Goal: Information Seeking & Learning: Check status

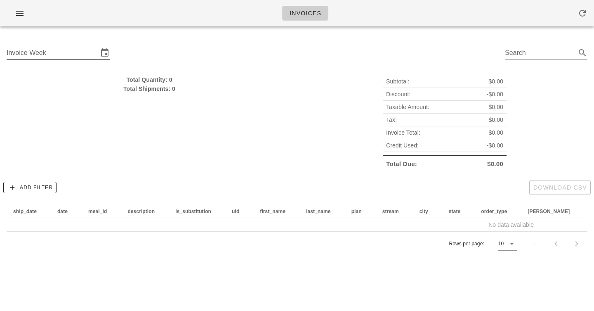
click at [44, 51] on input "Invoice Week" at bounding box center [53, 52] width 92 height 13
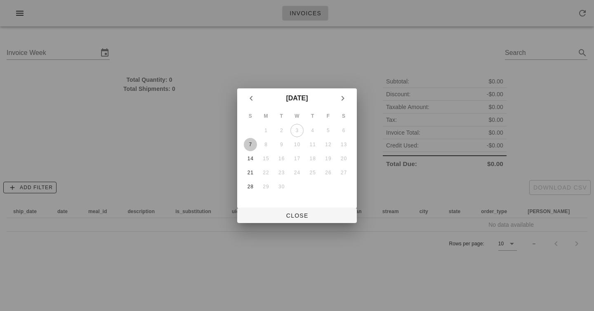
click at [250, 146] on div "7" at bounding box center [250, 145] width 13 height 6
click at [301, 215] on span "Close" at bounding box center [297, 215] width 106 height 7
type input "Sunday September 7"
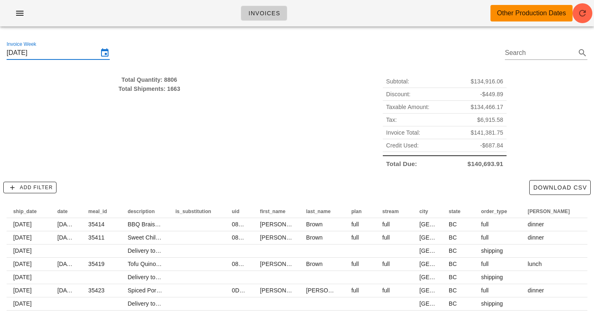
click at [256, 77] on div "Total Quantity: 8806" at bounding box center [150, 79] width 286 height 9
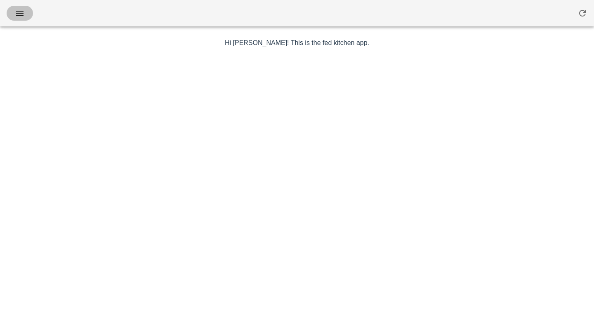
click at [17, 13] on icon "button" at bounding box center [20, 13] width 10 height 10
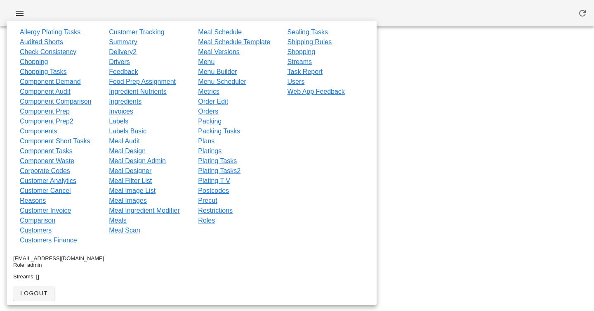
click at [227, 4] on div at bounding box center [297, 13] width 594 height 26
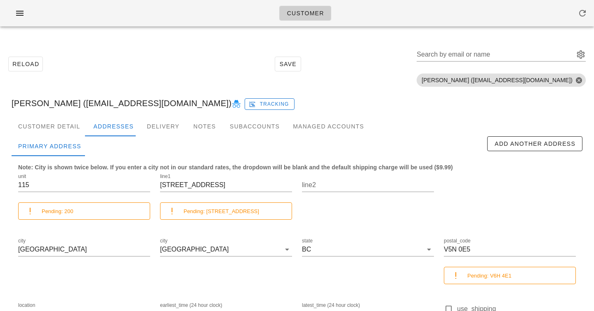
click at [217, 212] on small "Pending: 200-2425 Hemlock Street" at bounding box center [222, 211] width 76 height 6
click at [201, 205] on div "Pending: 200-2425 Hemlock Street" at bounding box center [226, 210] width 132 height 17
click at [187, 208] on small "Pending: 200-2425 Hemlock Street" at bounding box center [222, 211] width 76 height 6
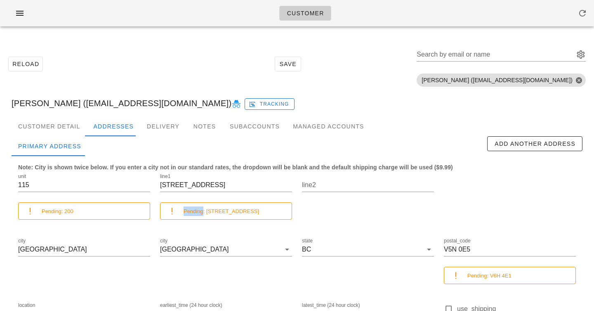
click at [187, 208] on small "Pending: 200-2425 Hemlock Street" at bounding box center [222, 211] width 76 height 6
click at [213, 165] on b "Note: City is shown twice below. If you enter a city not in our standard rates,…" at bounding box center [235, 167] width 435 height 7
click at [234, 213] on small "Pending: 200-2425 Hemlock Street" at bounding box center [222, 211] width 76 height 6
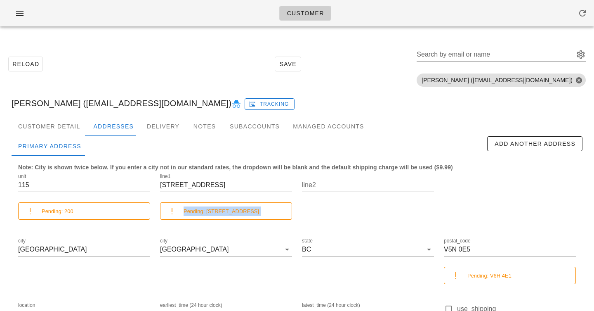
click at [234, 213] on small "Pending: 200-2425 Hemlock Street" at bounding box center [222, 211] width 76 height 6
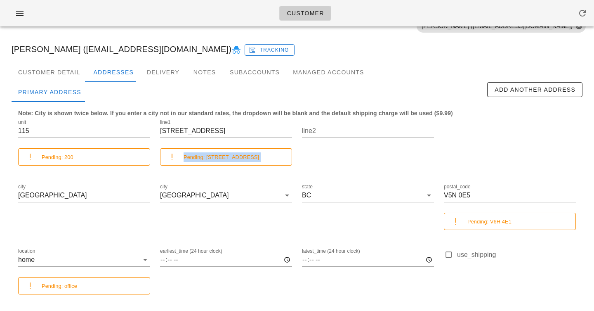
scroll to position [35, 0]
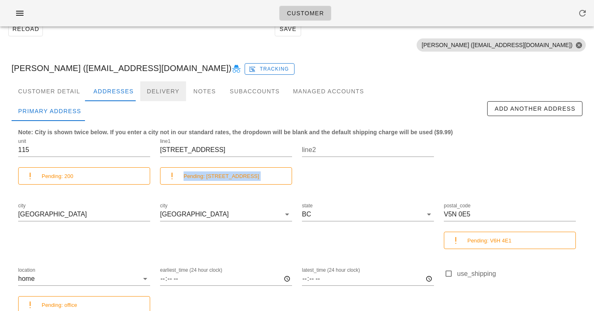
click at [156, 91] on div "Delivery" at bounding box center [163, 91] width 46 height 20
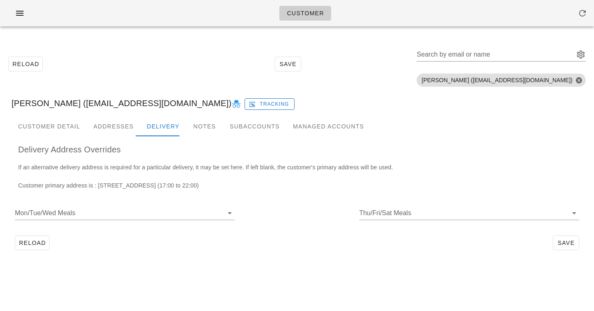
click at [101, 114] on div "Brenda Schedel (brendaschedel@gmail.com) Tracking" at bounding box center [297, 103] width 584 height 26
click at [109, 125] on div "Addresses" at bounding box center [114, 126] width 54 height 20
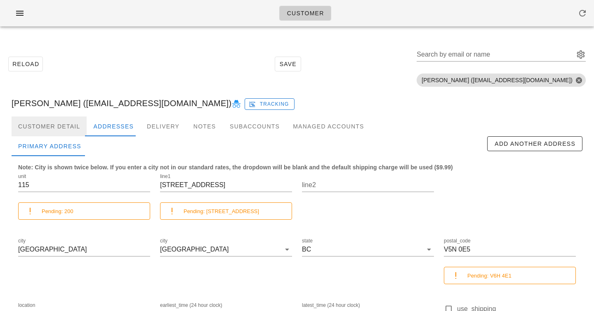
click at [41, 124] on div "Customer Detail" at bounding box center [49, 126] width 75 height 20
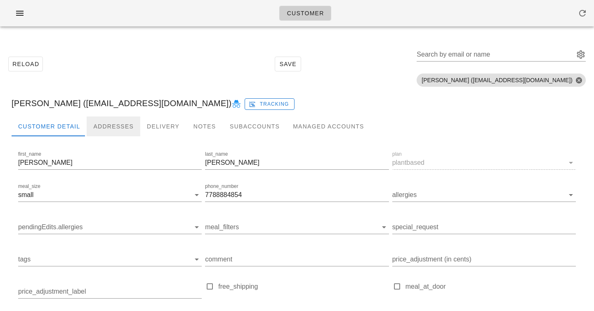
click at [114, 125] on div "Addresses" at bounding box center [114, 126] width 54 height 20
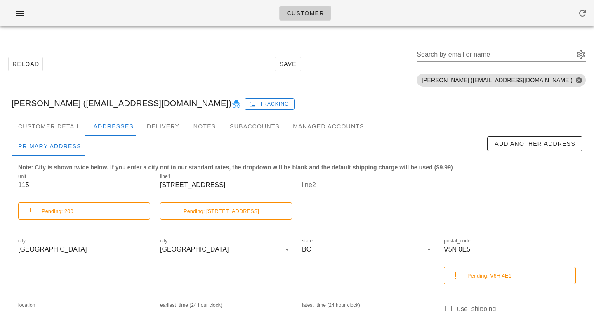
click at [326, 219] on div "line2" at bounding box center [368, 199] width 142 height 64
click at [294, 124] on div "Managed Accounts" at bounding box center [328, 126] width 84 height 20
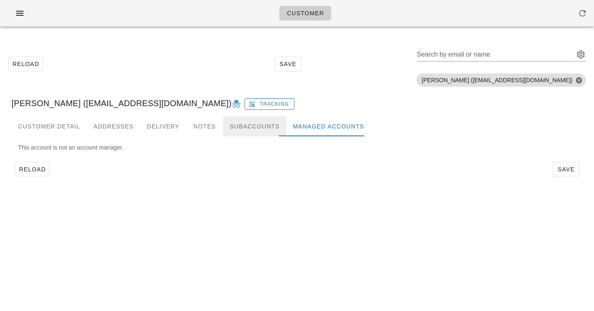
click at [235, 121] on div "Subaccounts" at bounding box center [254, 126] width 63 height 20
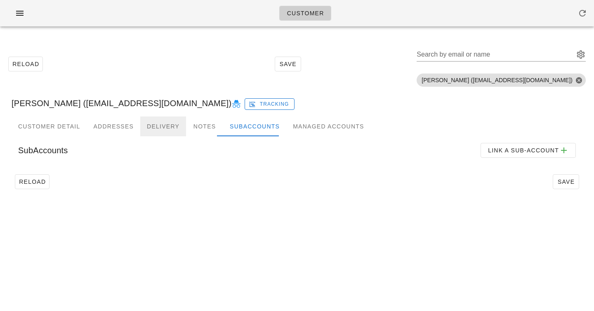
click at [160, 124] on div "Delivery" at bounding box center [163, 126] width 46 height 20
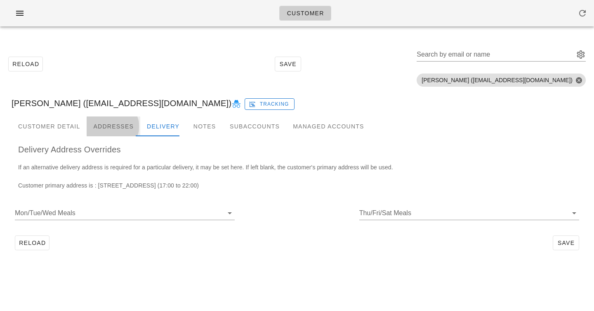
click at [111, 118] on div "Addresses" at bounding box center [114, 126] width 54 height 20
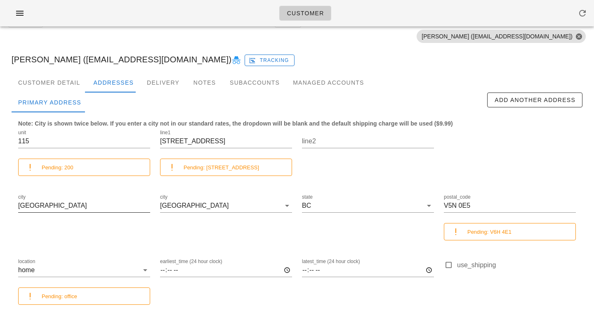
scroll to position [40, 0]
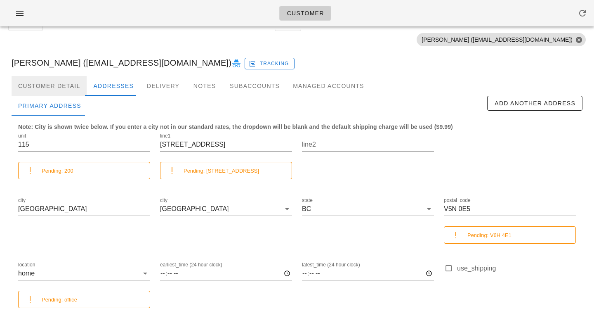
click at [52, 81] on div "Customer Detail" at bounding box center [49, 86] width 75 height 20
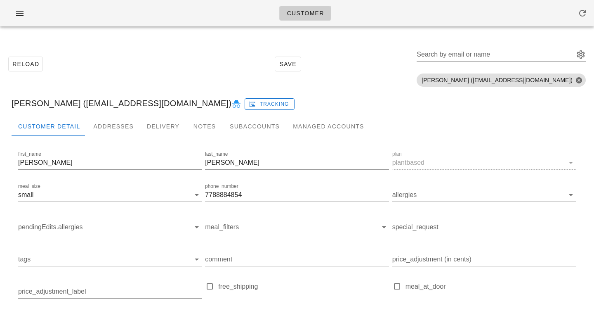
click at [113, 139] on div at bounding box center [297, 142] width 571 height 13
click at [113, 126] on div "Addresses" at bounding box center [114, 126] width 54 height 20
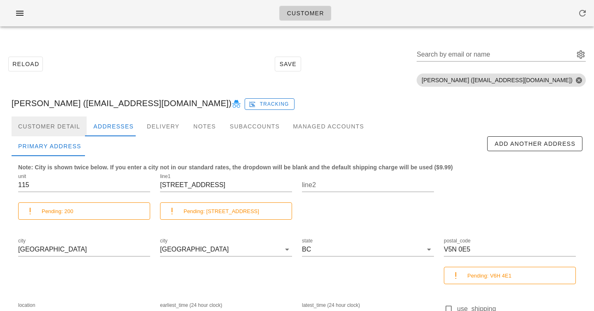
click at [52, 126] on div "Customer Detail" at bounding box center [49, 126] width 75 height 20
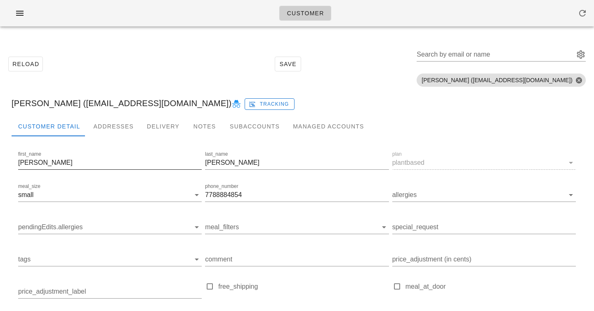
scroll to position [0, 0]
click at [73, 102] on div "Brenda Schedel (brendaschedel@gmail.com) Tracking" at bounding box center [297, 103] width 584 height 26
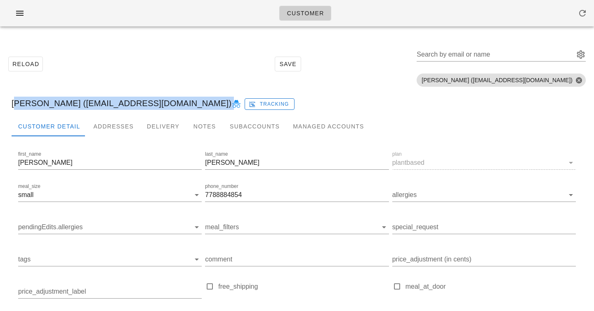
click at [73, 102] on div "Brenda Schedel (brendaschedel@gmail.com) Tracking" at bounding box center [297, 103] width 584 height 26
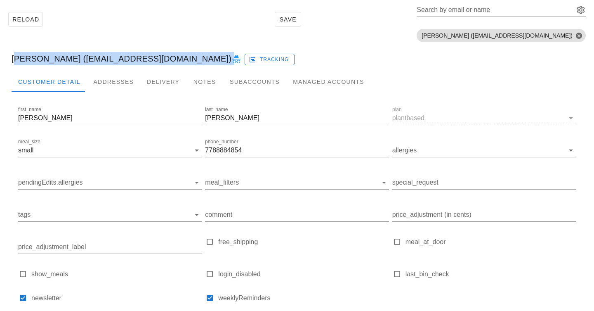
scroll to position [0, 0]
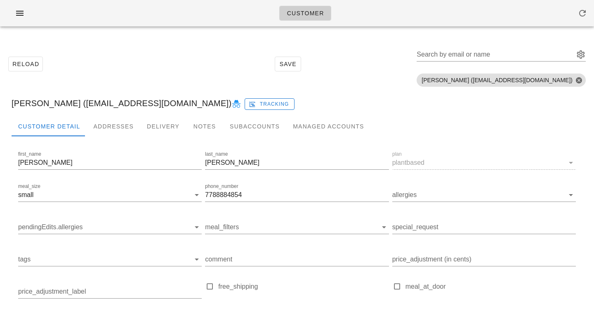
click at [395, 124] on div "Customer Detail Addresses Delivery Notes Subaccounts Managed Accounts" at bounding box center [297, 126] width 571 height 20
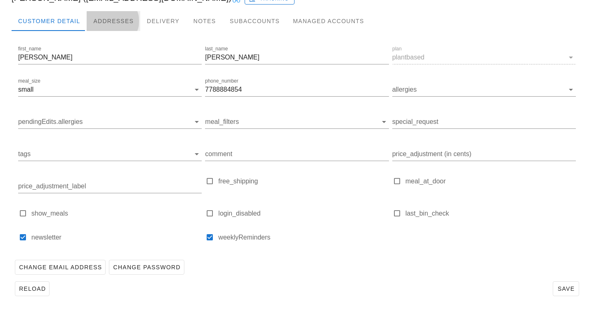
click at [125, 19] on div "Addresses" at bounding box center [114, 21] width 54 height 20
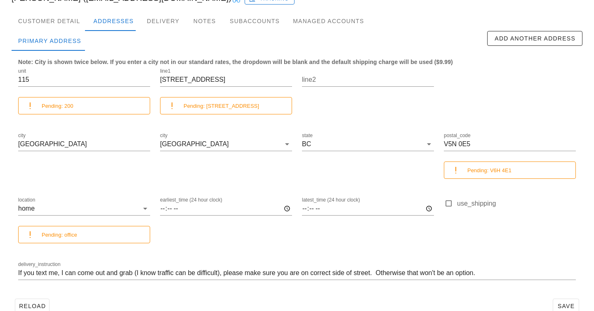
click at [116, 169] on div "city Vancouver" at bounding box center [84, 158] width 142 height 64
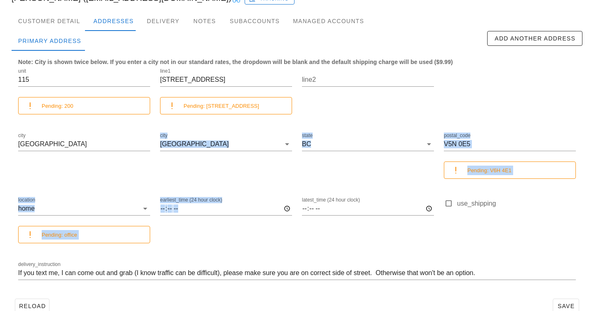
drag, startPoint x: 116, startPoint y: 169, endPoint x: 268, endPoint y: 240, distance: 167.6
click at [267, 238] on div "unit 115 Pending: 200 line1 2239 Kingsway Pending: 200-2425 Hemlock Street line…" at bounding box center [297, 177] width 568 height 232
click at [268, 240] on div "earliest_time (24 hour clock)" at bounding box center [226, 222] width 142 height 64
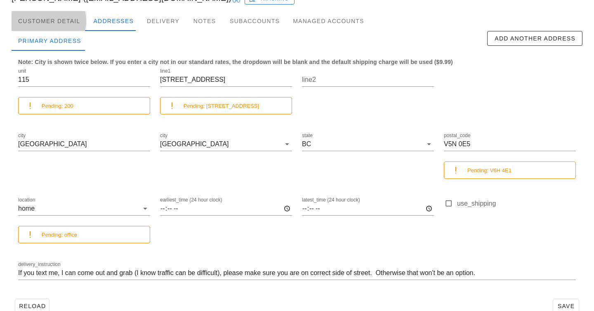
click at [74, 26] on div "Customer Detail" at bounding box center [49, 21] width 75 height 20
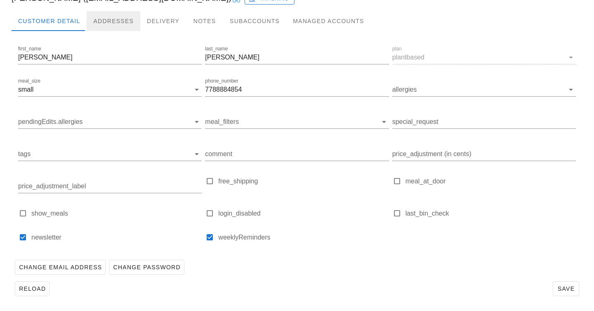
click at [108, 17] on div "Addresses" at bounding box center [114, 21] width 54 height 20
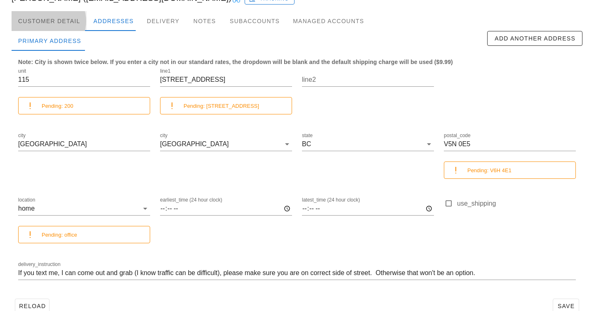
click at [40, 26] on div "Customer Detail" at bounding box center [49, 21] width 75 height 20
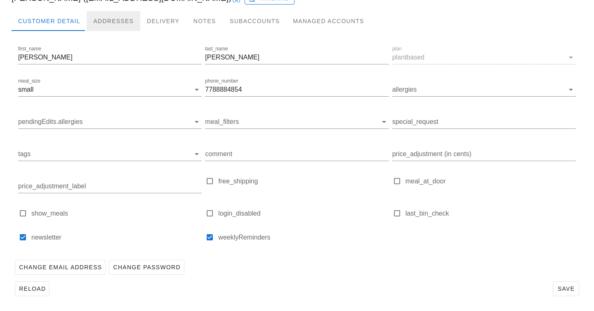
click at [107, 27] on div "Addresses" at bounding box center [114, 21] width 54 height 20
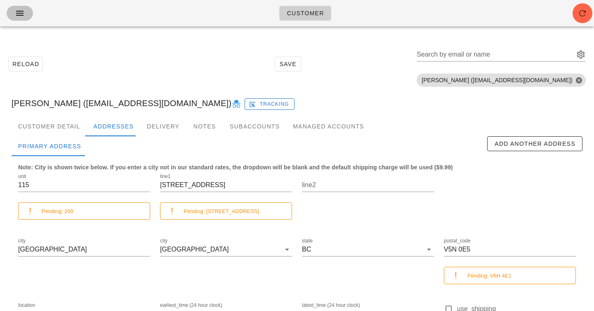
click at [21, 17] on icon "button" at bounding box center [20, 13] width 10 height 10
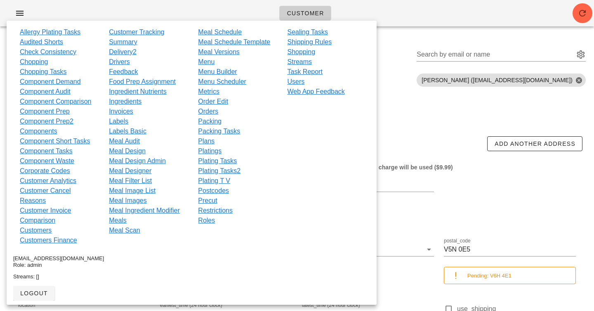
click at [393, 170] on div "line2" at bounding box center [368, 199] width 142 height 64
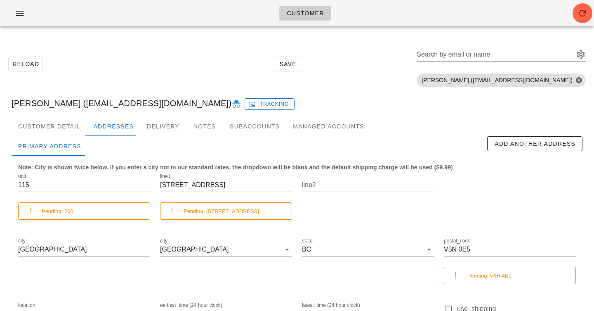
click at [393, 170] on div "line2" at bounding box center [368, 199] width 142 height 64
click at [420, 13] on div "Customer" at bounding box center [297, 13] width 594 height 26
drag, startPoint x: 334, startPoint y: 12, endPoint x: 201, endPoint y: 12, distance: 132.9
click at [201, 12] on div "Customer" at bounding box center [297, 13] width 594 height 26
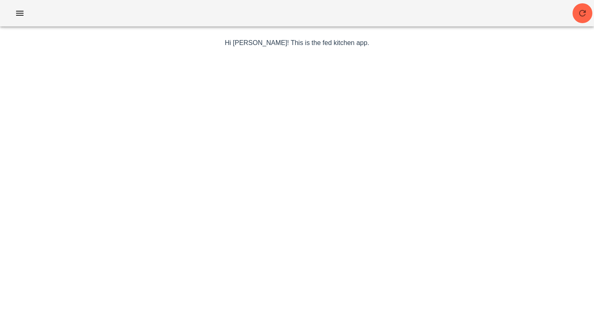
click at [223, 19] on div at bounding box center [297, 13] width 594 height 26
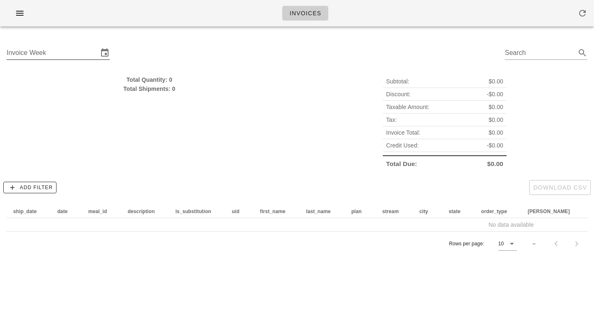
click at [54, 52] on input "Invoice Week" at bounding box center [53, 52] width 92 height 13
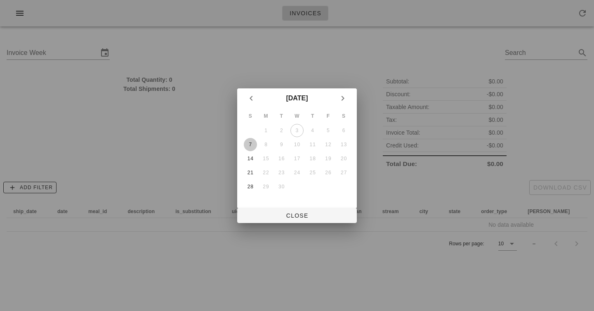
click at [255, 146] on div "7" at bounding box center [250, 145] width 13 height 6
click at [306, 219] on span "Close" at bounding box center [297, 215] width 106 height 7
type input "[DATE]"
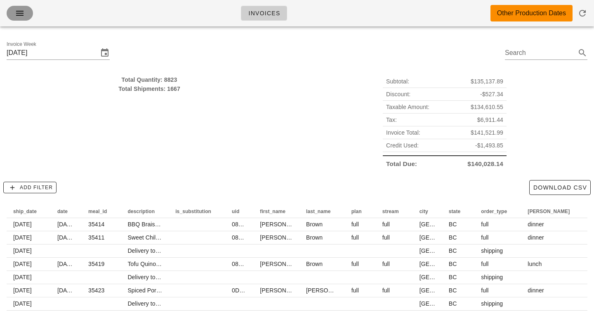
click at [18, 14] on icon "button" at bounding box center [20, 13] width 10 height 10
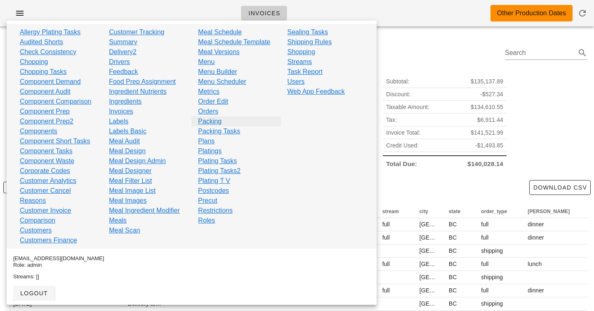
click at [212, 122] on link "Packing" at bounding box center [210, 121] width 24 height 10
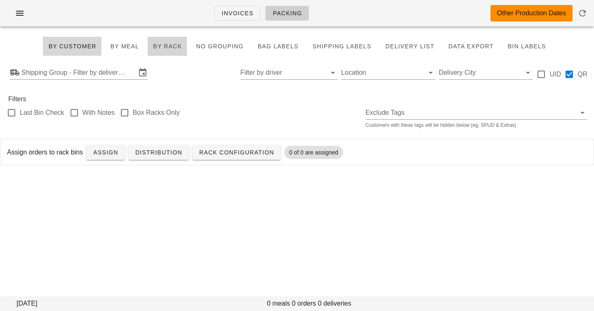
click at [176, 45] on span "By Rack" at bounding box center [167, 46] width 29 height 7
click at [89, 77] on input "Shipping Group - Filter by delivery logistics" at bounding box center [78, 72] width 115 height 13
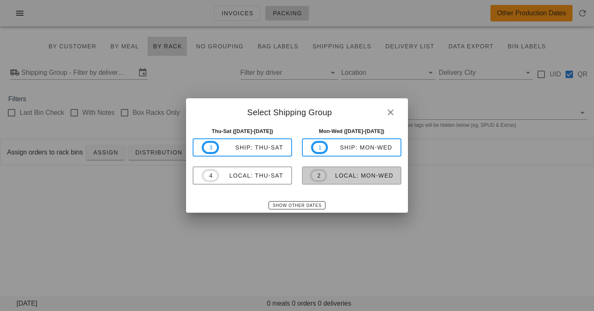
click at [331, 174] on div "local: Mon-Wed" at bounding box center [360, 175] width 66 height 7
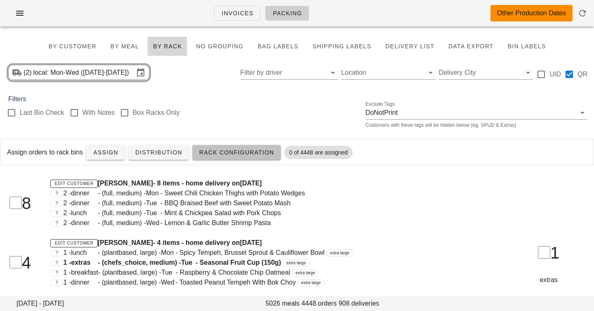
drag, startPoint x: 228, startPoint y: 155, endPoint x: 197, endPoint y: 125, distance: 42.9
click at [228, 155] on span "Rack Configuration" at bounding box center [237, 152] width 76 height 7
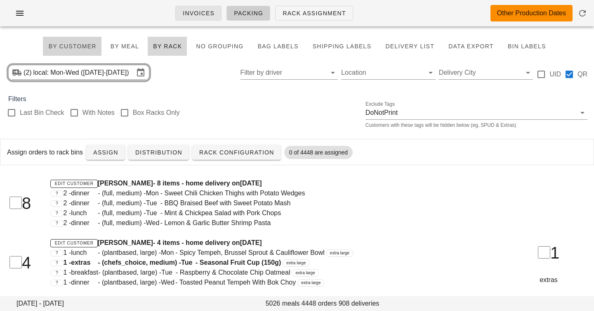
drag, startPoint x: 81, startPoint y: 47, endPoint x: 177, endPoint y: 8, distance: 103.7
click at [81, 47] on span "By Customer" at bounding box center [72, 46] width 48 height 7
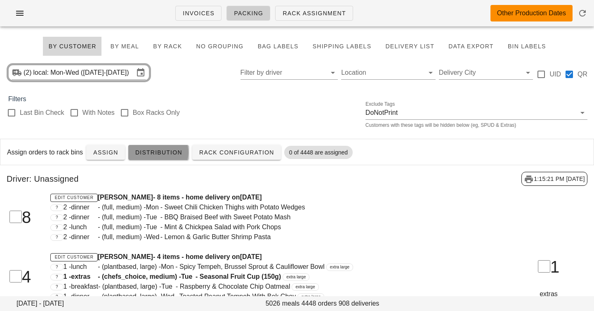
click at [156, 149] on span "Distribution" at bounding box center [158, 152] width 47 height 7
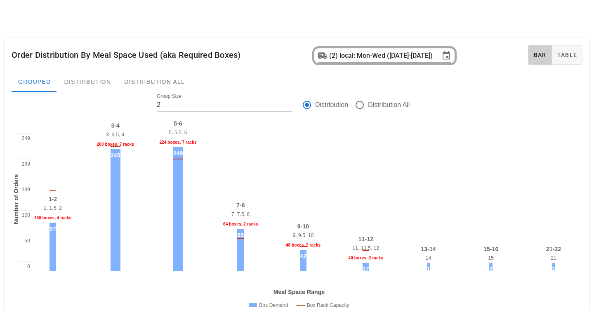
scroll to position [19, 0]
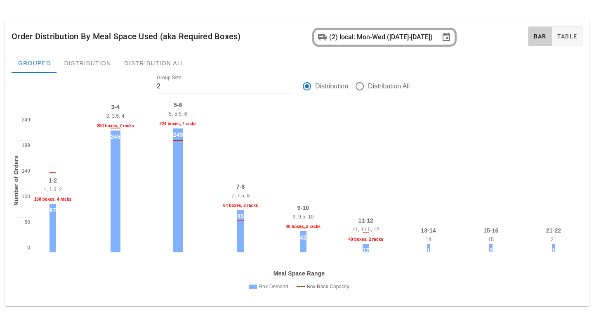
click at [388, 43] on input "local: Mon-Wed (Sep 8-Sep 10)" at bounding box center [390, 37] width 100 height 13
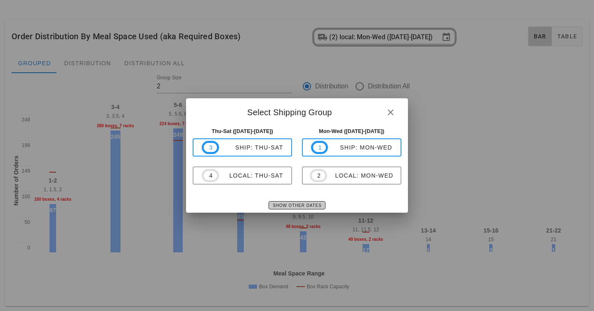
click at [318, 203] on span "Show Other Dates" at bounding box center [296, 205] width 49 height 5
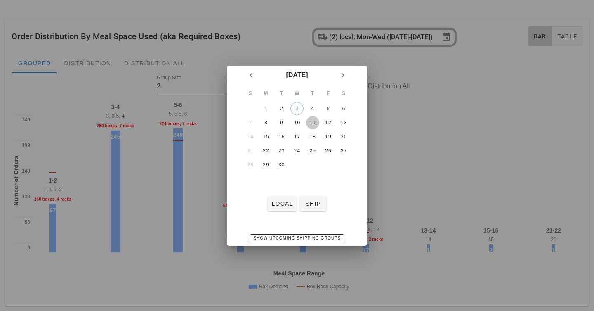
click at [314, 121] on div "11" at bounding box center [312, 123] width 13 height 6
click at [284, 201] on span "local" at bounding box center [282, 203] width 22 height 7
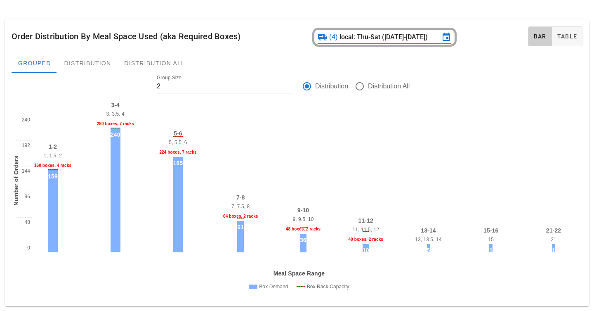
click at [371, 25] on div "Order Distribution By Meal Space Used (aka Required Boxes) (4) local: Thu-Sat (…" at bounding box center [297, 36] width 584 height 34
click at [369, 37] on input "local: Thu-Sat (Sep 11-Sep 13)" at bounding box center [390, 37] width 100 height 13
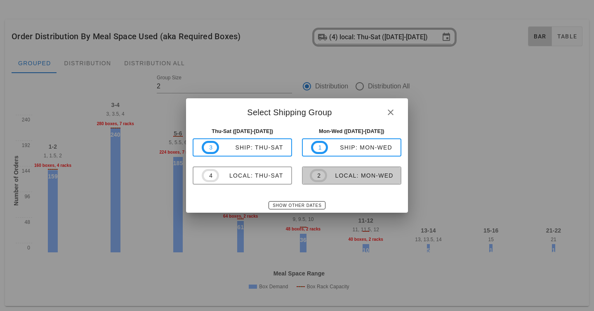
click at [362, 179] on div "local: Mon-Wed" at bounding box center [360, 175] width 66 height 7
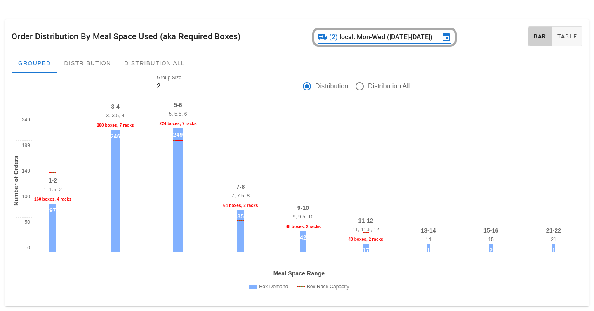
click at [260, 34] on div "Order Distribution By Meal Space Used (aka Required Boxes) (2) local: Mon-Wed (…" at bounding box center [297, 36] width 584 height 34
click at [357, 239] on div "40 boxes, 2 racks" at bounding box center [365, 239] width 41 height 9
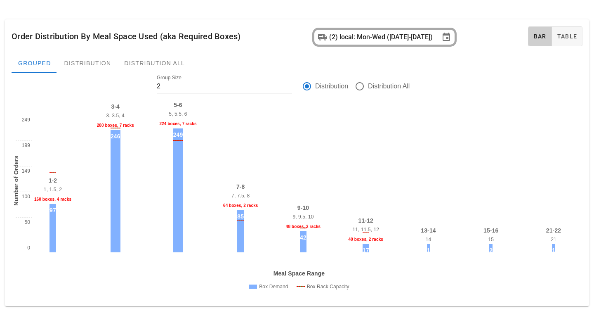
click at [378, 40] on input "local: Mon-Wed (Sep 8-Sep 10)" at bounding box center [390, 37] width 100 height 13
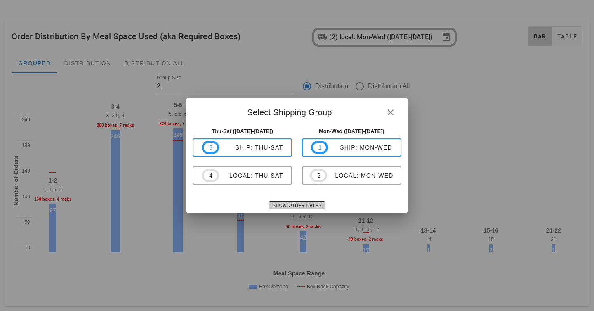
click at [304, 205] on span "Show Other Dates" at bounding box center [296, 205] width 49 height 5
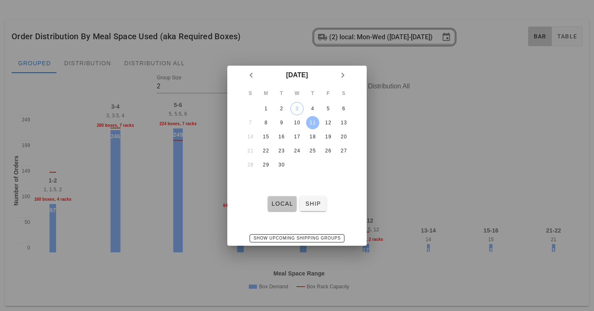
click at [290, 203] on span "local" at bounding box center [282, 203] width 22 height 7
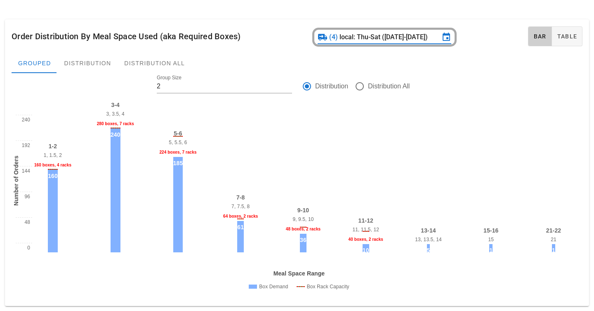
click at [387, 33] on input "local: Thu-Sat (Sep 11-Sep 13)" at bounding box center [390, 37] width 100 height 13
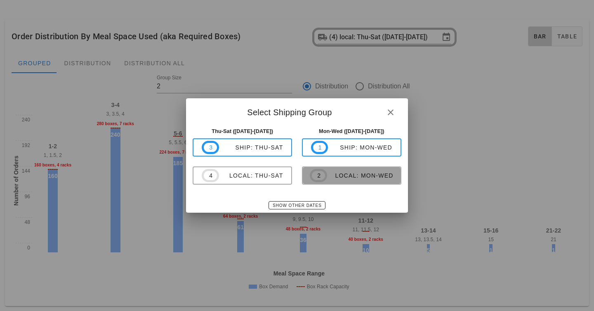
click at [330, 177] on div "local: Mon-Wed" at bounding box center [360, 175] width 66 height 7
type input "local: Mon-Wed (Sep 8-Sep 10)"
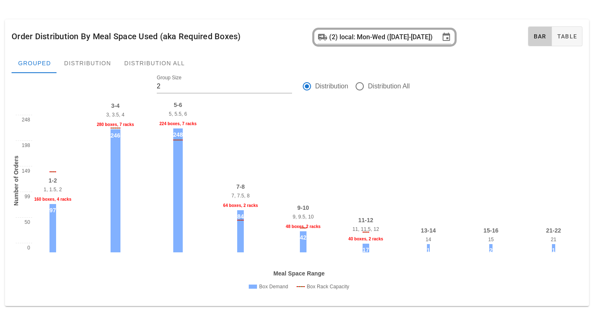
click at [263, 33] on div "Order Distribution By Meal Space Used (aka Required Boxes) (2) local: Mon-Wed (…" at bounding box center [297, 36] width 584 height 34
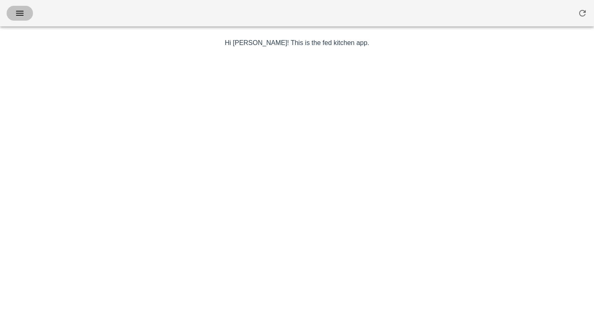
click at [19, 9] on icon "button" at bounding box center [20, 13] width 10 height 10
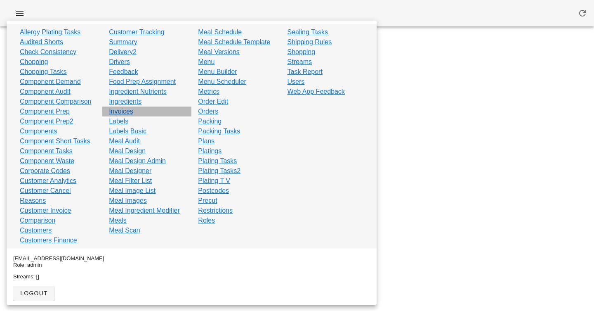
click at [129, 113] on link "Invoices" at bounding box center [121, 111] width 24 height 10
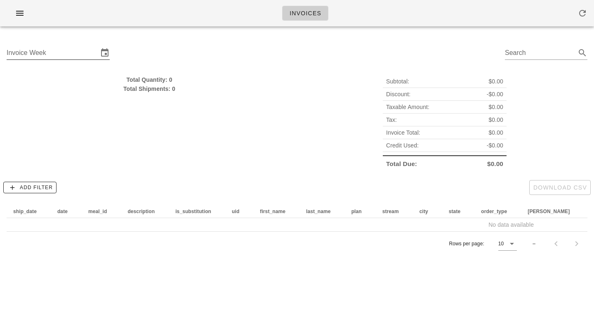
click at [79, 47] on input "Invoice Week" at bounding box center [53, 52] width 92 height 13
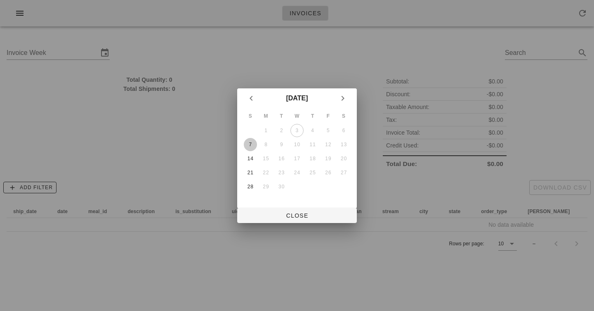
click at [250, 145] on div "7" at bounding box center [250, 145] width 13 height 6
click at [293, 216] on span "Close" at bounding box center [297, 215] width 106 height 7
type input "[DATE]"
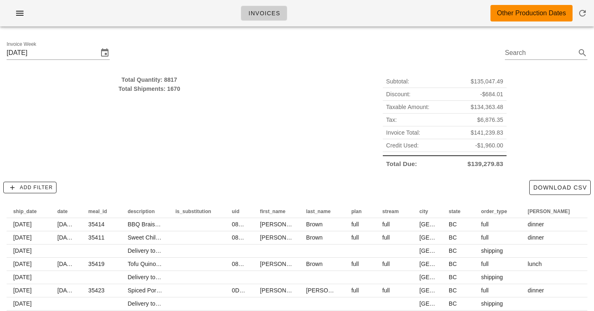
click at [173, 79] on div "Total Quantity: 8817" at bounding box center [150, 79] width 286 height 9
click at [225, 109] on div "Total Quantity: 8817 Total Shipments: 1670" at bounding box center [149, 122] width 295 height 105
click at [409, 145] on span "Credit Used:" at bounding box center [402, 145] width 33 height 9
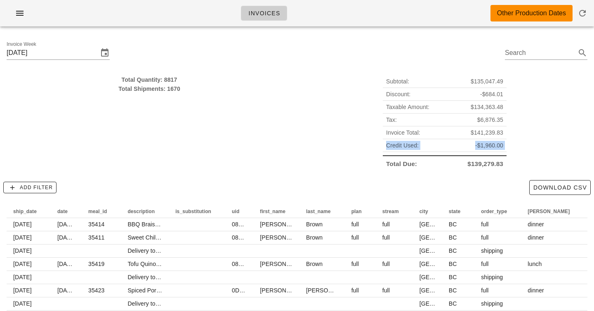
drag, startPoint x: 409, startPoint y: 145, endPoint x: 523, endPoint y: 150, distance: 113.6
click at [525, 151] on div "Subtotal: $135,047.49 Discount: -$684.01 Taxable Amount: $134,363.48 Tax: $6,87…" at bounding box center [444, 122] width 295 height 105
click at [497, 150] on div "Credit Used: -$1,960.00" at bounding box center [445, 145] width 124 height 13
click at [497, 149] on span "-$1,960.00" at bounding box center [489, 145] width 28 height 9
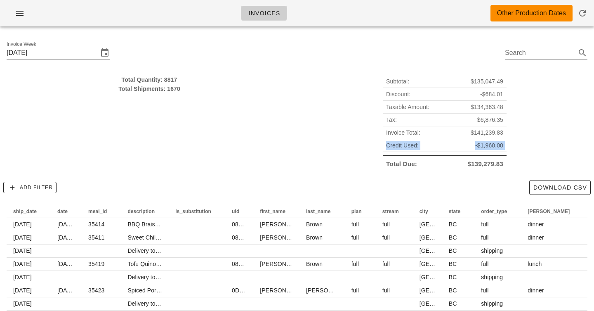
drag, startPoint x: 497, startPoint y: 149, endPoint x: 418, endPoint y: 148, distance: 79.2
click at [418, 148] on div "Credit Used: -$1,960.00" at bounding box center [445, 145] width 124 height 13
click at [418, 148] on span "Credit Used:" at bounding box center [402, 145] width 33 height 9
drag, startPoint x: 418, startPoint y: 148, endPoint x: 534, endPoint y: 148, distance: 115.9
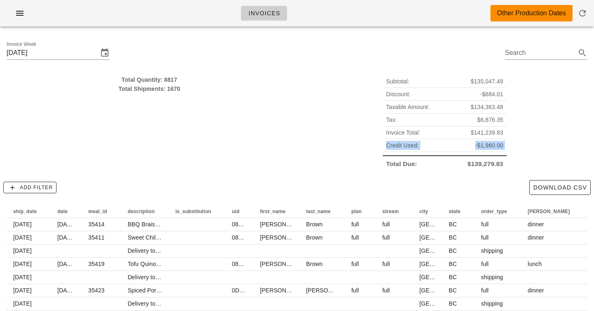
click at [534, 148] on div "Subtotal: $135,047.49 Discount: -$684.01 Taxable Amount: $134,363.48 Tax: $6,87…" at bounding box center [444, 122] width 295 height 105
drag, startPoint x: 528, startPoint y: 149, endPoint x: 387, endPoint y: 149, distance: 140.7
click at [387, 149] on div "Subtotal: $135,047.49 Discount: -$684.01 Taxable Amount: $134,363.48 Tax: $6,87…" at bounding box center [444, 122] width 295 height 105
click at [387, 149] on span "Credit Used:" at bounding box center [402, 145] width 33 height 9
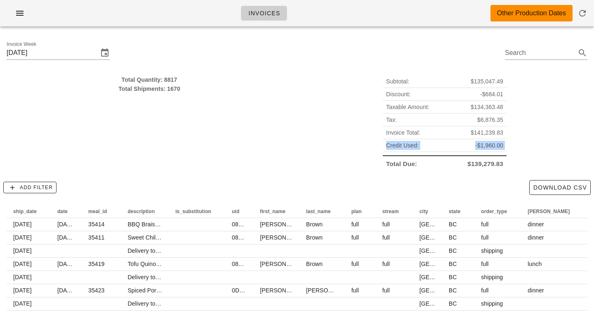
drag, startPoint x: 387, startPoint y: 149, endPoint x: 551, endPoint y: 149, distance: 163.8
click at [551, 149] on div "Subtotal: $135,047.49 Discount: -$684.01 Taxable Amount: $134,363.48 Tax: $6,87…" at bounding box center [444, 122] width 295 height 105
click at [361, 100] on div "Subtotal: $135,047.49 Discount: -$684.01 Taxable Amount: $134,363.48 Tax: $6,87…" at bounding box center [444, 122] width 295 height 105
click at [407, 143] on span "Credit Used:" at bounding box center [402, 145] width 33 height 9
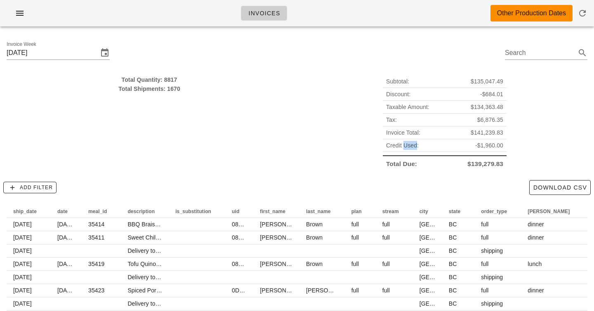
click at [407, 143] on span "Credit Used:" at bounding box center [402, 145] width 33 height 9
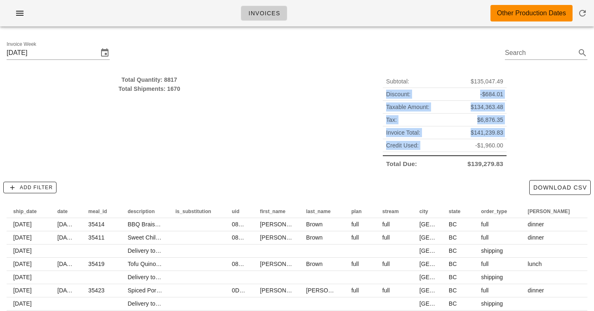
drag, startPoint x: 407, startPoint y: 143, endPoint x: 395, endPoint y: 95, distance: 49.3
click at [395, 95] on div "Subtotal: $135,047.49 Discount: -$684.01 Taxable Amount: $134,363.48 Tax: $6,87…" at bounding box center [445, 122] width 124 height 95
click at [395, 95] on span "Discount:" at bounding box center [398, 94] width 24 height 9
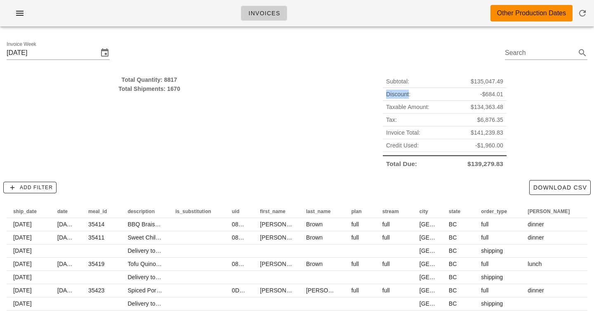
click at [395, 95] on span "Discount:" at bounding box center [398, 94] width 24 height 9
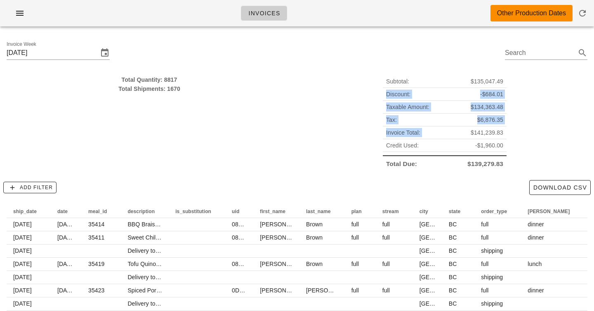
drag, startPoint x: 395, startPoint y: 95, endPoint x: 396, endPoint y: 131, distance: 35.9
click at [396, 131] on div "Subtotal: $135,047.49 Discount: -$684.01 Taxable Amount: $134,363.48 Tax: $6,87…" at bounding box center [445, 122] width 124 height 95
click at [396, 132] on span "Invoice Total:" at bounding box center [403, 132] width 34 height 9
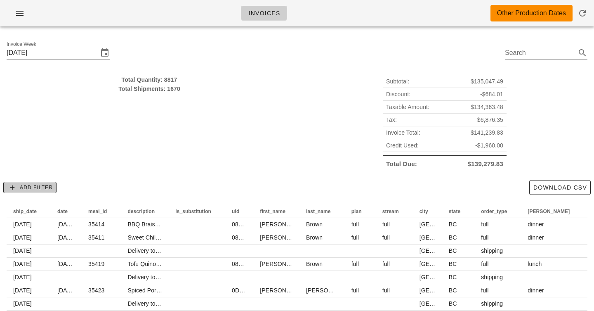
click at [30, 189] on span "Add Filter" at bounding box center [30, 187] width 46 height 7
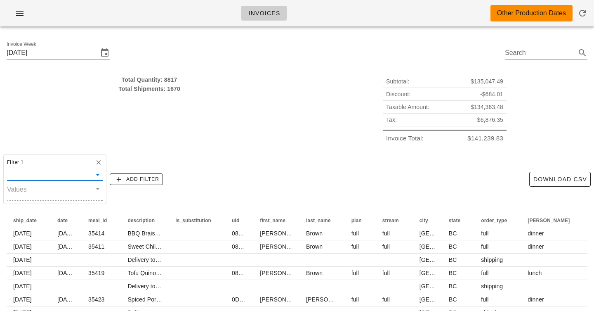
click at [61, 173] on input "text" at bounding box center [49, 175] width 84 height 11
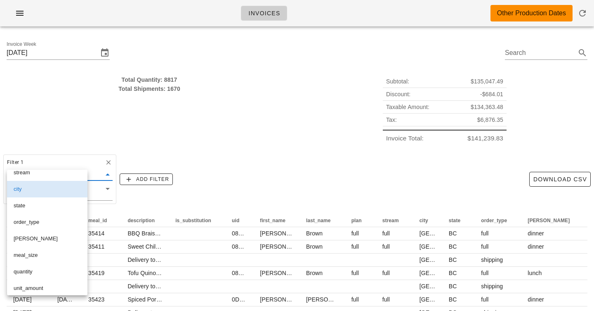
scroll to position [152, 0]
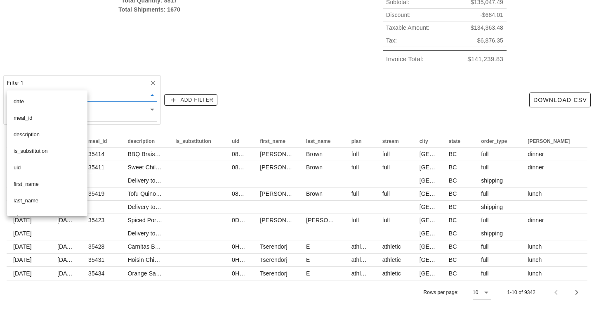
scroll to position [17, 0]
click at [166, 76] on div "Filter 1 [PERSON_NAME] Values Add Filter Download CSV" at bounding box center [297, 100] width 594 height 56
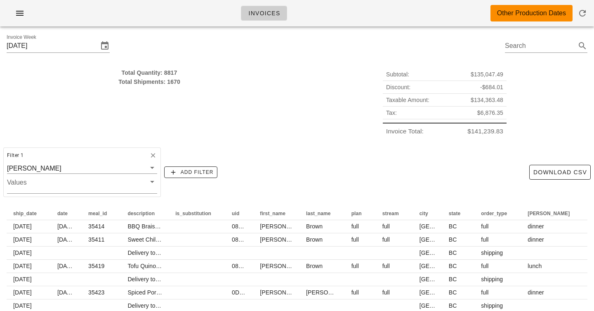
scroll to position [0, 0]
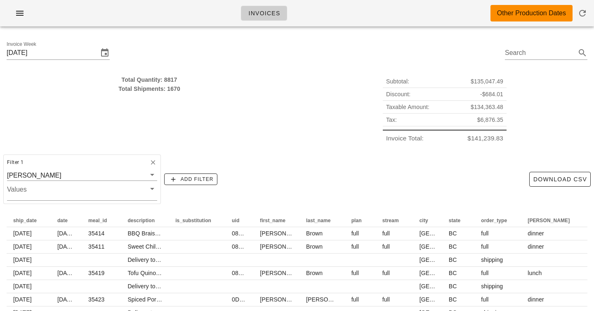
click at [209, 121] on div "Total Quantity: 8817 Total Shipments: 1670" at bounding box center [149, 109] width 295 height 79
click at [176, 90] on div "Total Shipments: 1670" at bounding box center [150, 88] width 286 height 9
click at [124, 90] on div "Total Shipments: 1670" at bounding box center [150, 88] width 286 height 9
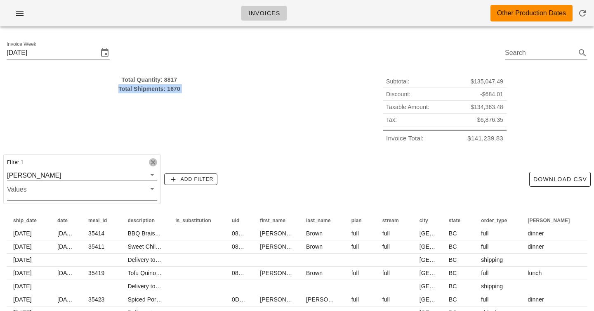
click at [149, 163] on icon "button" at bounding box center [152, 161] width 7 height 7
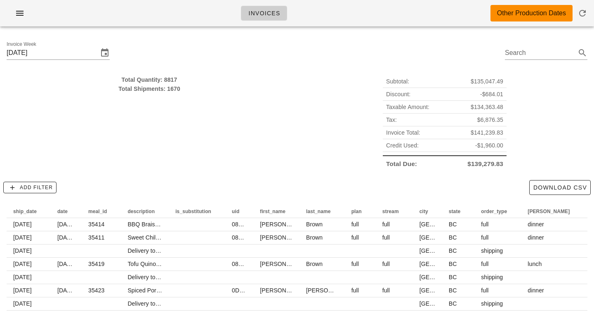
click at [402, 147] on span "Credit Used:" at bounding box center [402, 145] width 33 height 9
click at [489, 145] on span "-$1,960.00" at bounding box center [489, 145] width 28 height 9
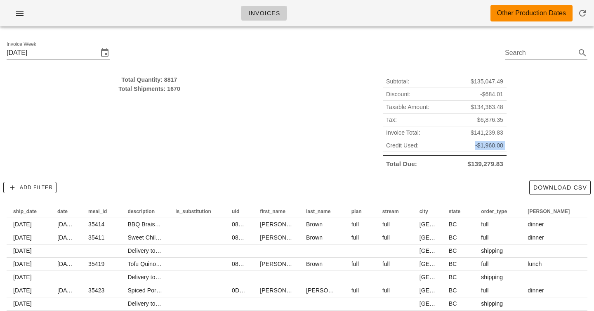
click at [489, 145] on span "-$1,960.00" at bounding box center [489, 145] width 28 height 9
click at [392, 11] on div "Invoices Other Production Dates" at bounding box center [297, 13] width 594 height 26
click at [170, 112] on div "Total Quantity: 8817 Total Shipments: 1670" at bounding box center [149, 122] width 295 height 105
